Goal: Task Accomplishment & Management: Use online tool/utility

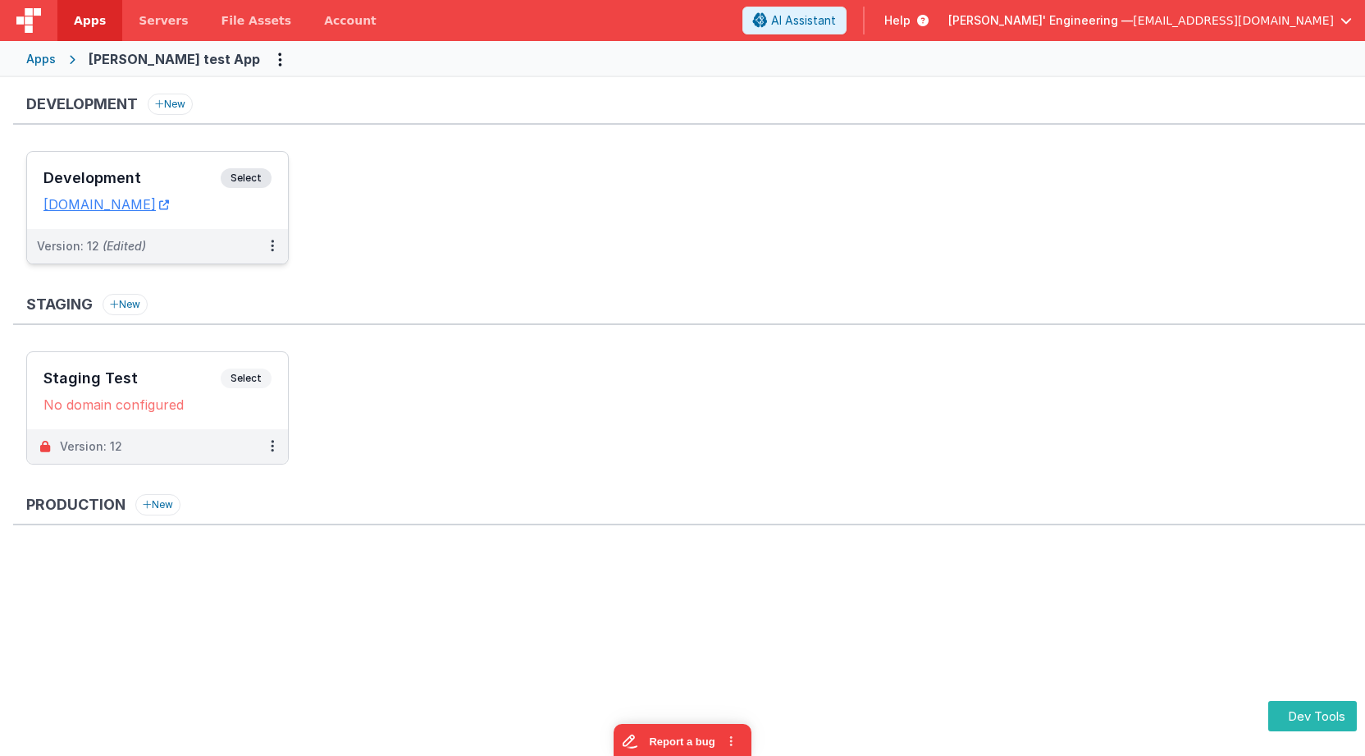
click at [241, 173] on span "Select" at bounding box center [246, 178] width 51 height 20
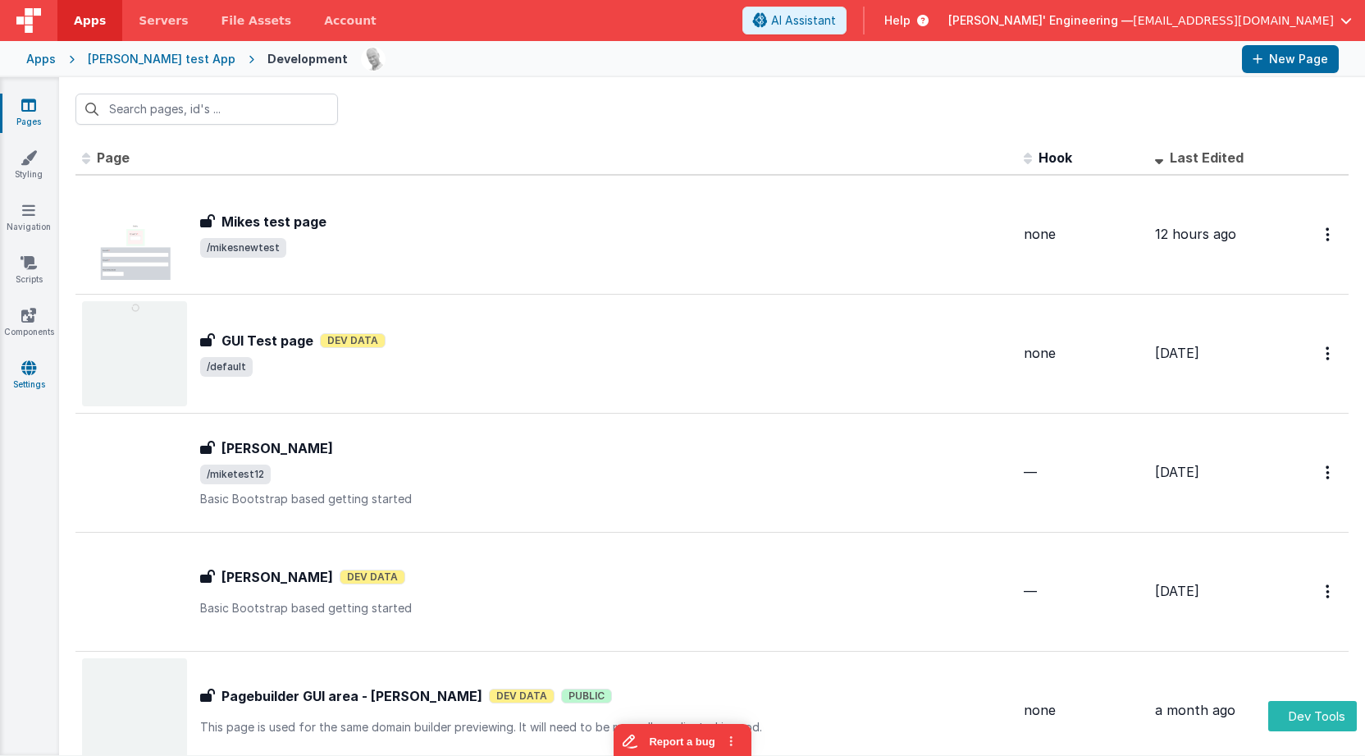
click at [24, 386] on link "Settings" at bounding box center [28, 375] width 59 height 33
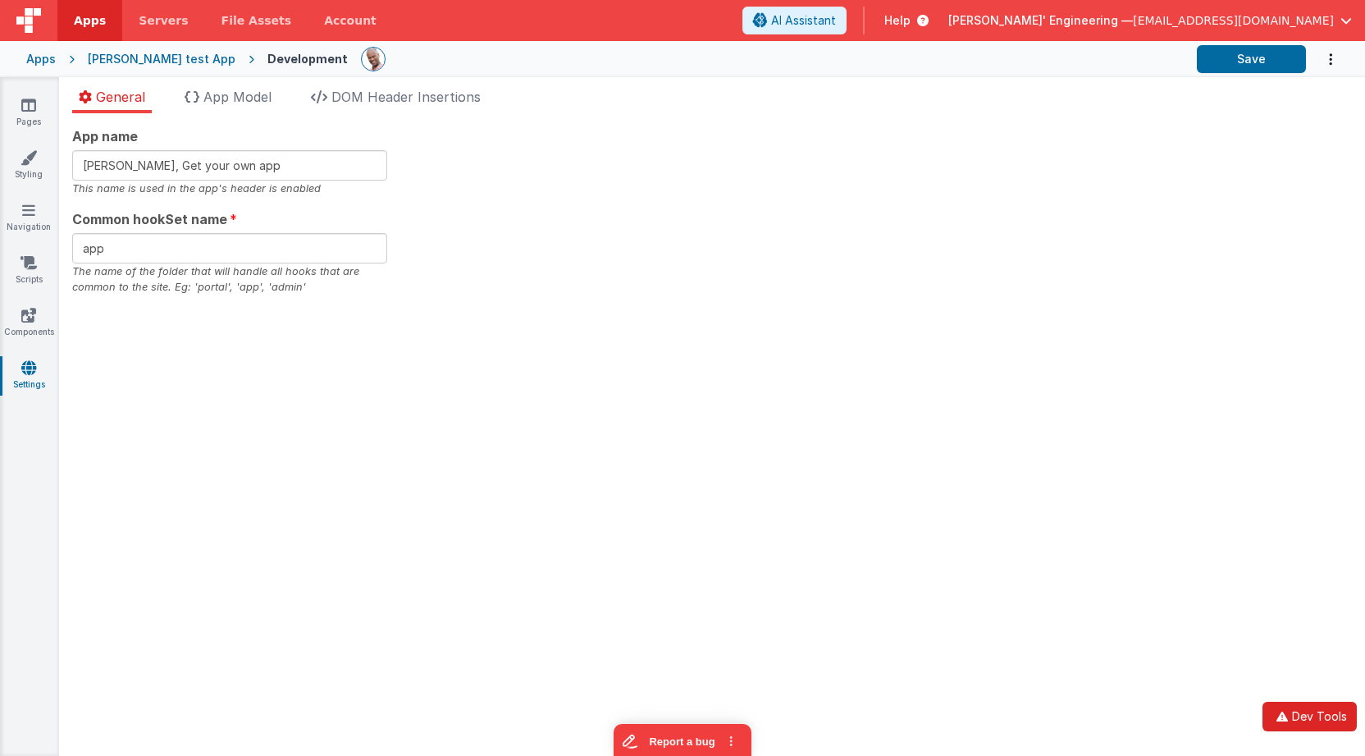
click at [1327, 711] on button "Dev Tools" at bounding box center [1310, 717] width 94 height 30
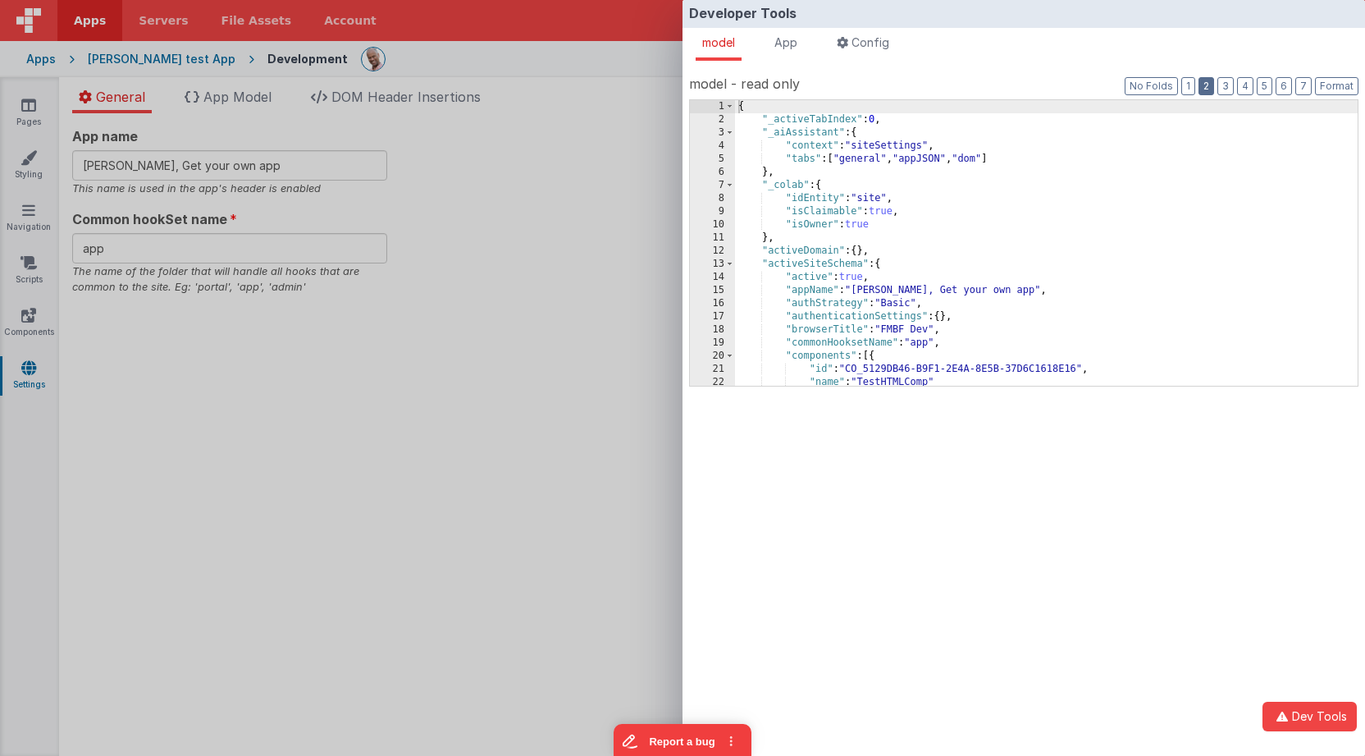
click at [1206, 89] on button "2" at bounding box center [1207, 86] width 16 height 18
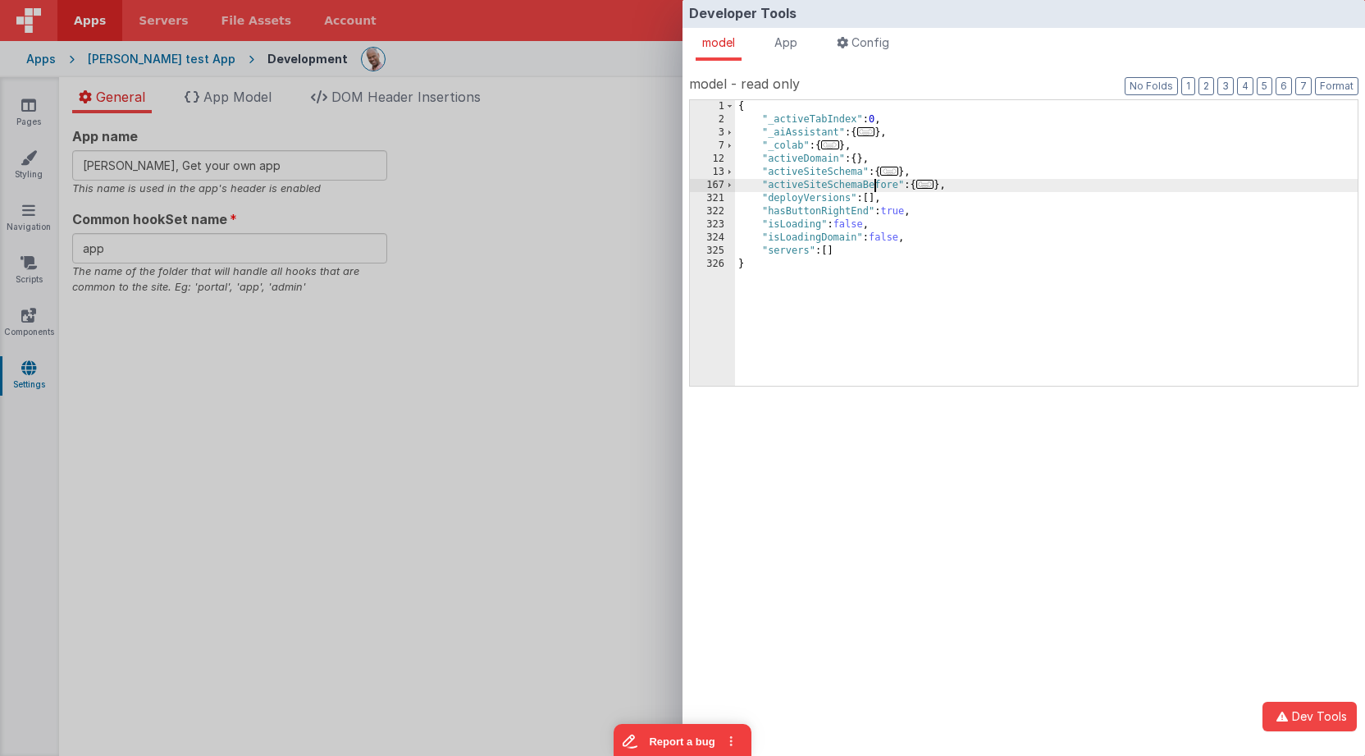
click at [877, 184] on div "{ "_activeTabIndex" : 0 , "_aiAssistant" : { ... } , "_colab" : { ... } , "acti…" at bounding box center [1046, 256] width 623 height 312
click at [563, 187] on div "Developer Tools model App Params Log (2) Misc Windows Config model - read only …" at bounding box center [682, 378] width 1365 height 756
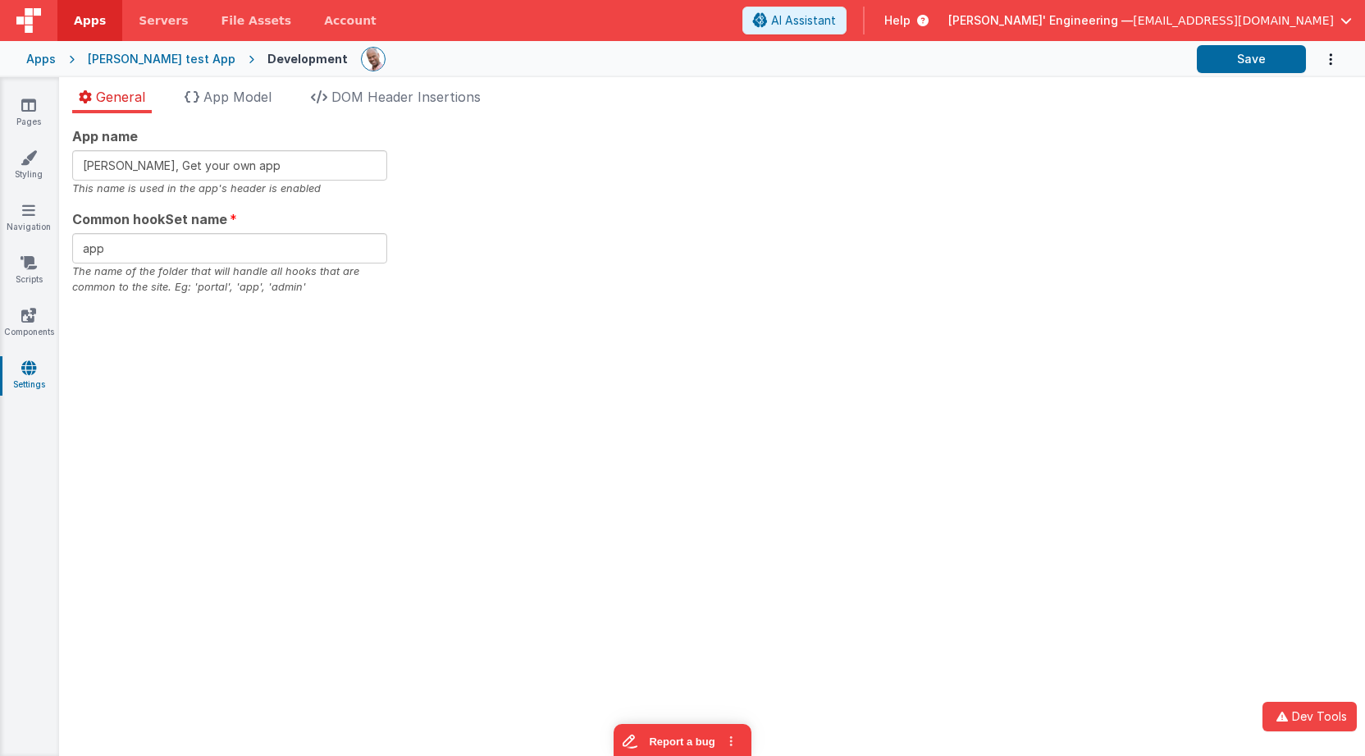
click at [1095, 308] on div "App name Charles GUI, Get your own app This name is used in the app's header is…" at bounding box center [712, 434] width 1306 height 642
click at [1232, 62] on button "Save" at bounding box center [1251, 59] width 109 height 28
